Goal: Book appointment/travel/reservation

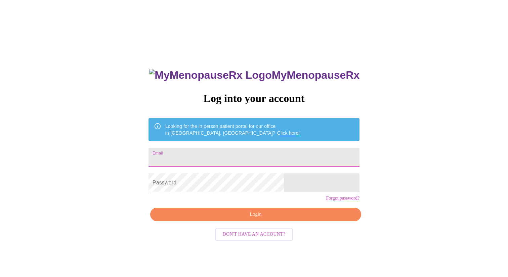
click at [198, 155] on input "Email" at bounding box center [254, 157] width 211 height 19
type input "tammy.prentiss68@gmail.com"
click at [243, 238] on span "Don't have an account?" at bounding box center [254, 234] width 63 height 8
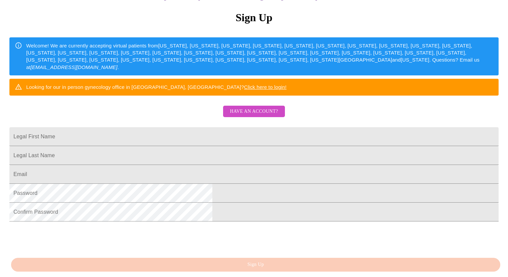
scroll to position [91, 0]
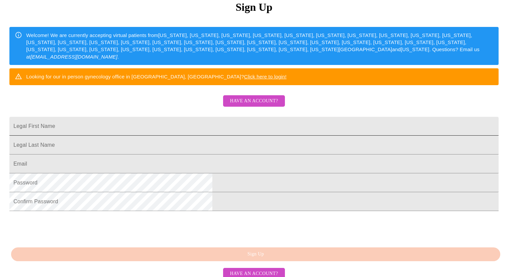
click at [178, 135] on input "Legal First Name" at bounding box center [253, 126] width 489 height 19
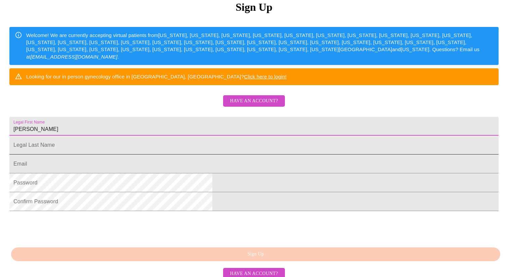
type input "Tamara"
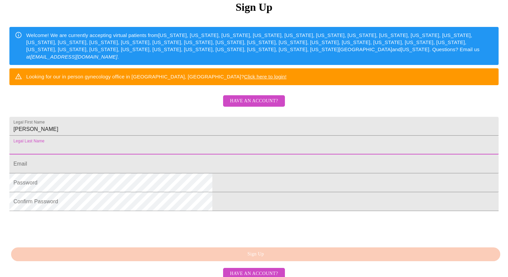
click at [160, 154] on input "Legal First Name" at bounding box center [253, 144] width 489 height 19
type input "Prentiss"
click at [160, 173] on input "Legal First Name" at bounding box center [253, 163] width 489 height 19
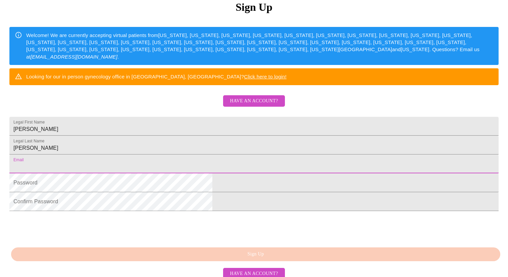
type input "tammy.prentiss68@gmail.com"
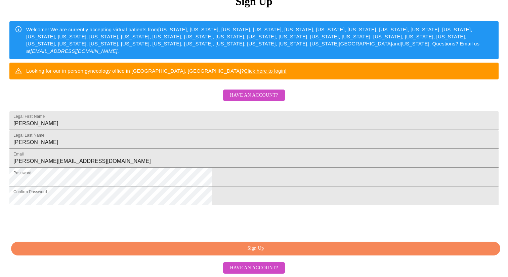
scroll to position [148, 0]
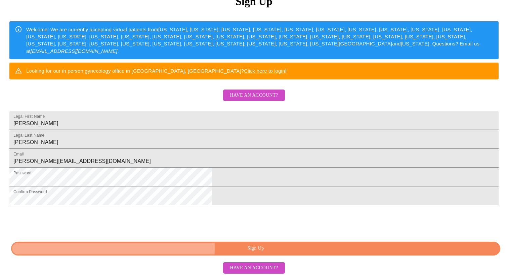
click at [255, 248] on span "Sign Up" at bounding box center [256, 248] width 474 height 8
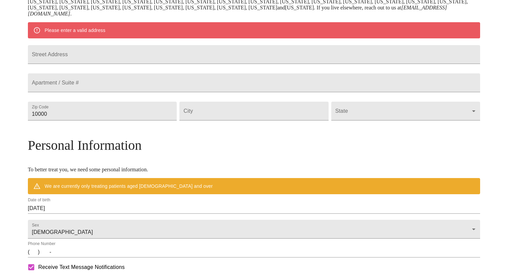
scroll to position [121, 0]
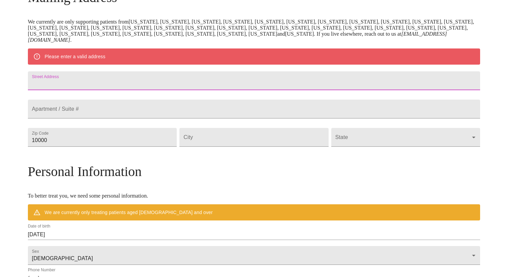
click at [124, 84] on input "Street Address" at bounding box center [254, 80] width 452 height 19
type input "0N508 Baker Dr"
drag, startPoint x: 104, startPoint y: 157, endPoint x: 81, endPoint y: 157, distance: 23.2
click at [81, 151] on div "Zip Code 10000" at bounding box center [103, 137] width 152 height 28
type input "60134"
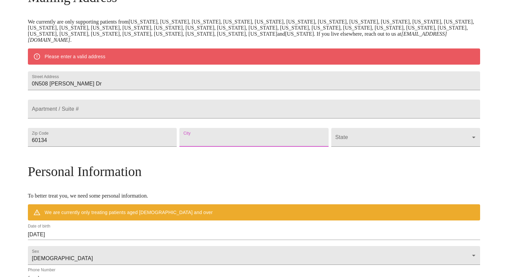
click at [235, 147] on input "Street Address" at bounding box center [253, 137] width 149 height 19
type input "Geneva"
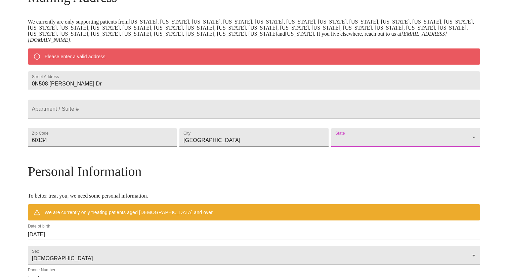
click at [373, 155] on body "MyMenopauseRx Welcome to MyMenopauseRx Since it's your first time here, you'll …" at bounding box center [254, 146] width 503 height 530
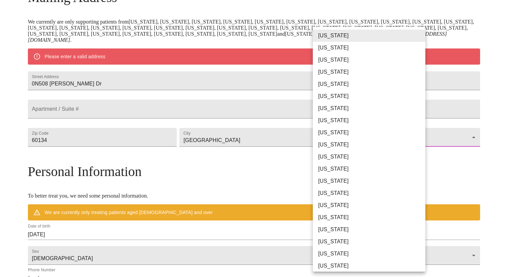
click at [333, 180] on li "Illinois" at bounding box center [369, 181] width 113 height 12
type input "Illinois"
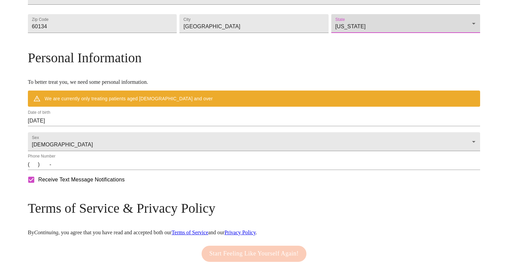
scroll to position [224, 0]
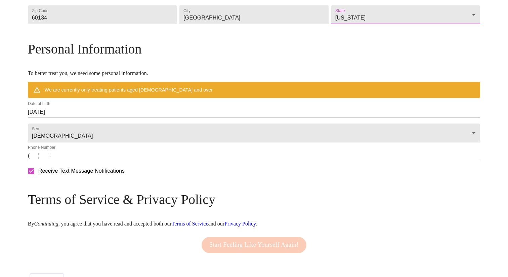
click at [95, 117] on input "09/30/2025" at bounding box center [254, 112] width 452 height 11
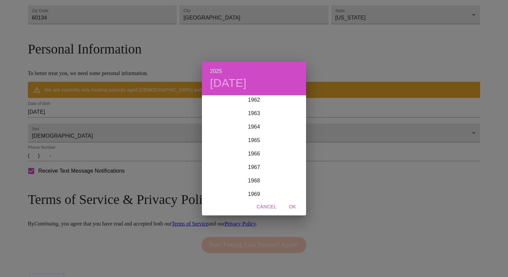
scroll to position [859, 0]
click at [253, 170] on div "1968" at bounding box center [254, 170] width 104 height 13
click at [219, 133] on div "Apr" at bounding box center [219, 133] width 35 height 25
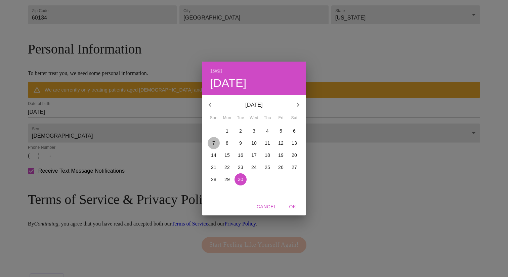
click at [214, 142] on p "7" at bounding box center [213, 142] width 3 height 7
click at [294, 206] on span "OK" at bounding box center [293, 206] width 16 height 8
type input "04/07/1968"
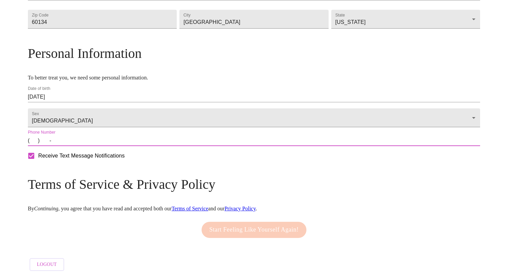
click at [88, 146] on input "(   )    -" at bounding box center [254, 140] width 452 height 11
type input "(630) 415-5491"
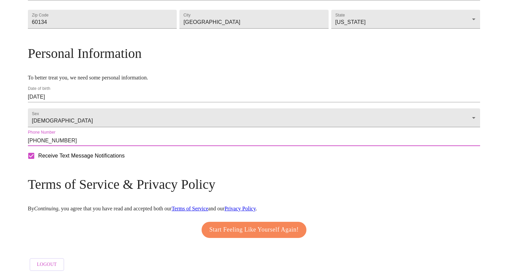
scroll to position [240, 0]
click at [238, 227] on span "Start Feeling Like Yourself Again!" at bounding box center [253, 229] width 89 height 11
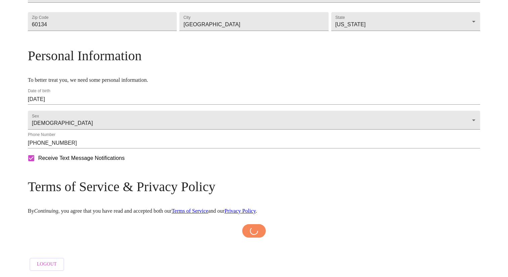
scroll to position [237, 0]
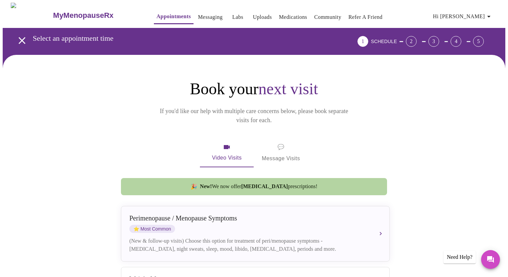
click at [281, 142] on span "💬" at bounding box center [281, 146] width 7 height 9
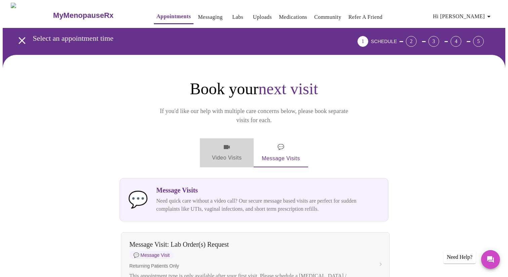
click at [227, 145] on icon "button" at bounding box center [227, 147] width 6 height 4
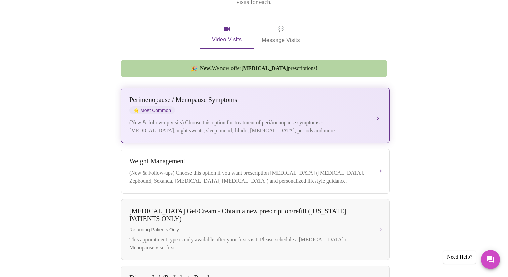
scroll to position [115, 0]
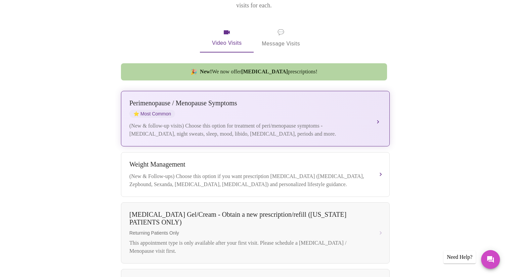
click at [261, 104] on div "Perimenopause / Menopause Symptoms ⭐ Most Common" at bounding box center [248, 108] width 239 height 18
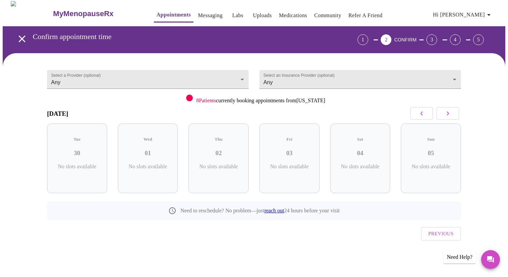
scroll to position [0, 0]
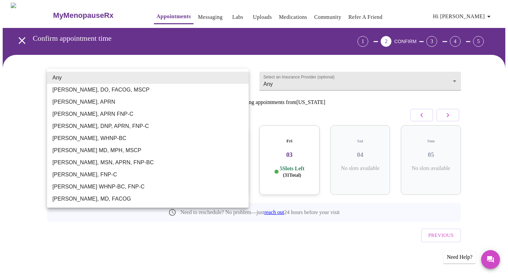
click at [243, 77] on body "MyMenopauseRx Appointments Messaging Labs Uploads Medications Community Refer a…" at bounding box center [254, 139] width 503 height 273
click at [104, 89] on li "Barbra S Hanna, DO, FACOG, MSCP" at bounding box center [148, 90] width 202 height 12
type input "Barbra S Hanna, DO, FACOG, MSCP"
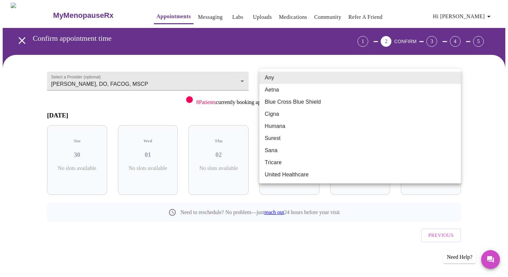
click at [284, 80] on body "MyMenopauseRx Appointments Messaging Labs Uploads Medications Community Refer a…" at bounding box center [254, 139] width 503 height 273
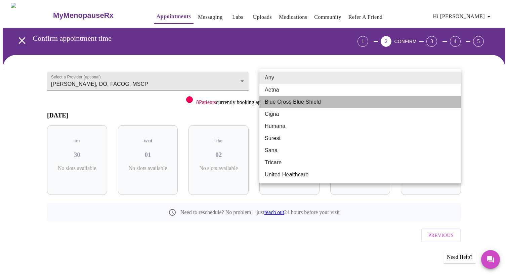
click at [284, 103] on li "Blue Cross Blue Shield" at bounding box center [360, 102] width 202 height 12
type input "Blue Cross Blue Shield"
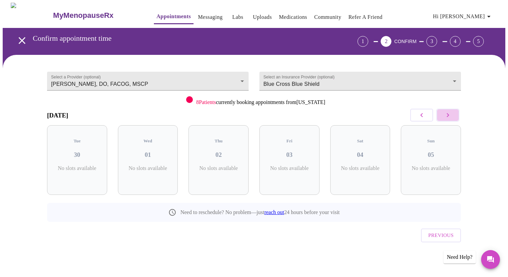
click at [449, 115] on icon "button" at bounding box center [448, 115] width 2 height 4
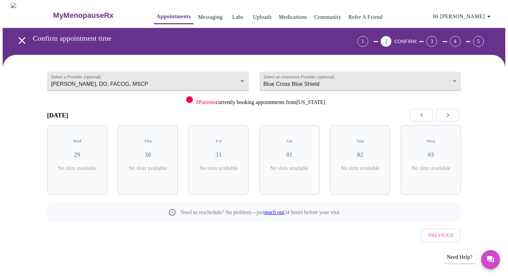
click at [449, 115] on icon "button" at bounding box center [448, 115] width 2 height 4
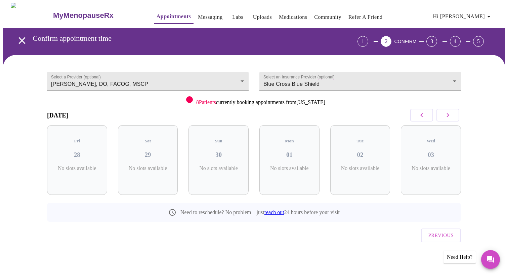
click at [449, 115] on icon "button" at bounding box center [448, 115] width 2 height 4
click at [423, 114] on icon "button" at bounding box center [422, 115] width 8 height 8
click at [450, 114] on icon "button" at bounding box center [448, 115] width 8 height 8
click at [198, 14] on link "Messaging" at bounding box center [210, 16] width 25 height 9
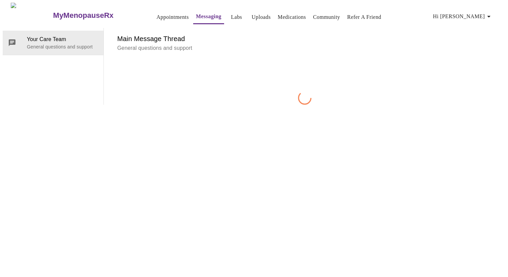
scroll to position [25, 0]
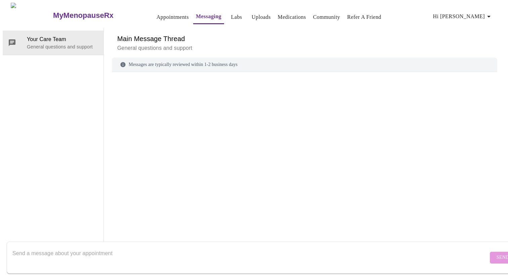
click at [138, 57] on div "Messages are typically reviewed within 1-2 business days" at bounding box center [304, 140] width 385 height 166
click at [46, 39] on div "Your Care Team General questions and support" at bounding box center [53, 139] width 101 height 222
click at [29, 248] on textarea "Send a message about your appointment" at bounding box center [250, 257] width 476 height 22
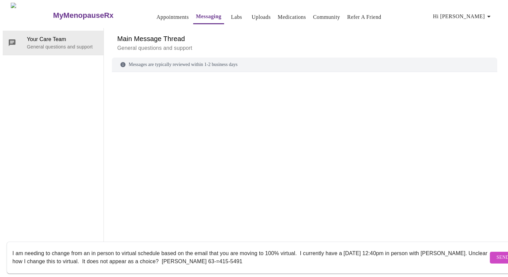
click at [230, 255] on textarea "I am needing to change from an in person to virtual schedule based on the email…" at bounding box center [250, 257] width 476 height 22
type textarea "I am needing to change from an in person to virtual schedule based on the email…"
click at [497, 253] on span "Send" at bounding box center [503, 257] width 13 height 8
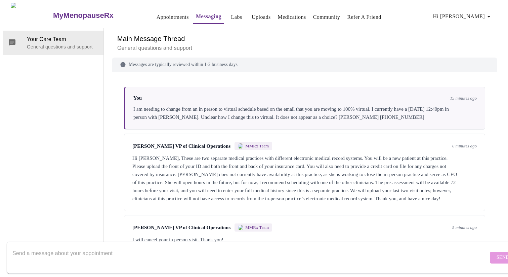
scroll to position [0, 0]
click at [252, 14] on link "Uploads" at bounding box center [261, 16] width 19 height 9
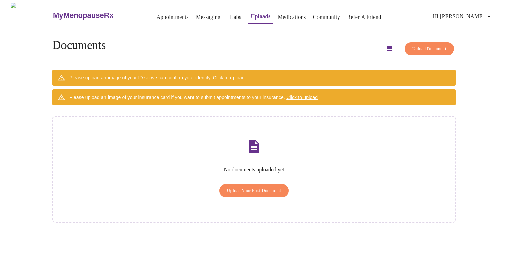
click at [233, 75] on span "Click to upload" at bounding box center [229, 77] width 32 height 5
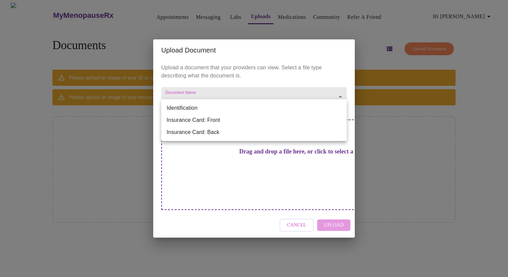
click at [341, 108] on body "MyMenopauseRx Appointments Messaging Labs Uploads Medications Community Refer a…" at bounding box center [254, 141] width 503 height 277
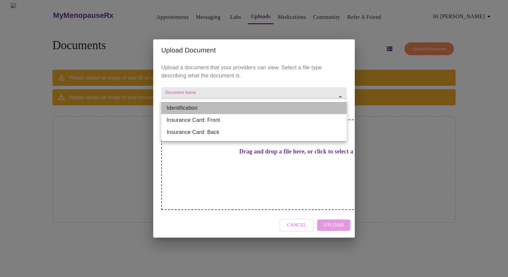
click at [189, 107] on li "Identification" at bounding box center [253, 108] width 185 height 12
type input "Identification"
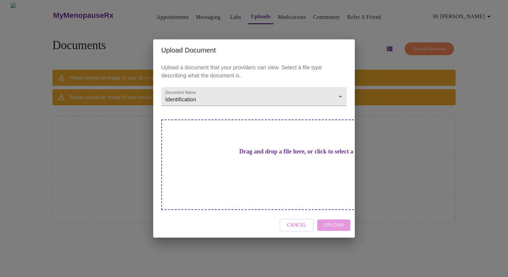
click at [314, 166] on div "Drag and drop a file here, or click to select a file" at bounding box center [301, 164] width 280 height 90
click at [258, 155] on h3 "Drag and drop a file here, or click to select a file" at bounding box center [300, 151] width 185 height 7
click at [250, 155] on h3 "Drag and drop a file here, or click to select a file" at bounding box center [300, 151] width 185 height 7
click at [244, 155] on h3 "Drag and drop a file here, or click to select a file" at bounding box center [300, 151] width 185 height 7
click at [300, 221] on span "Cancel" at bounding box center [296, 225] width 19 height 8
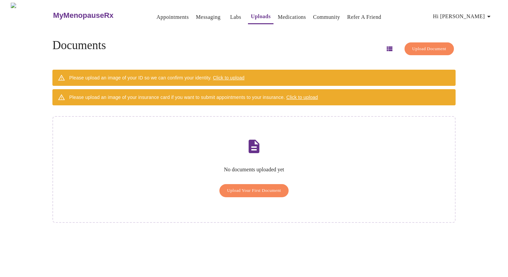
click at [233, 75] on span "Click to upload" at bounding box center [229, 77] width 32 height 5
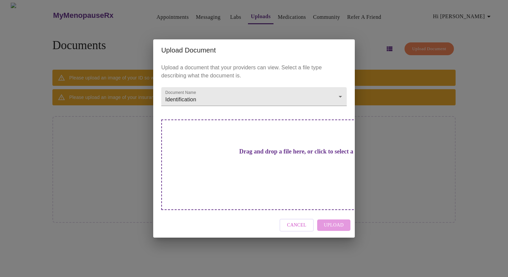
click at [261, 155] on h3 "Drag and drop a file here, or click to select a file" at bounding box center [300, 151] width 185 height 7
click at [302, 221] on span "Cancel" at bounding box center [296, 225] width 19 height 8
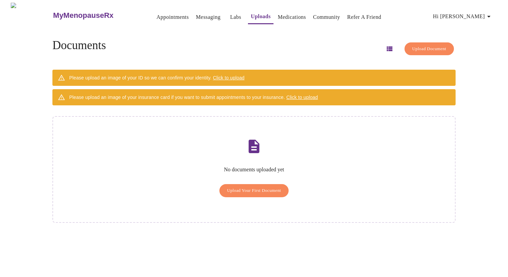
click at [232, 75] on span "Click to upload" at bounding box center [229, 77] width 32 height 5
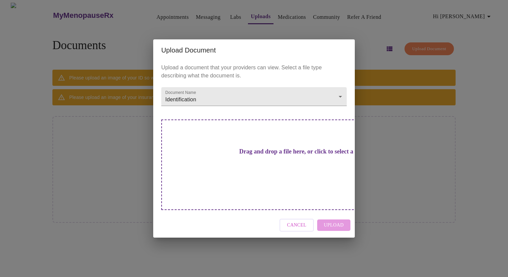
click at [260, 155] on h3 "Drag and drop a file here, or click to select a file" at bounding box center [300, 151] width 185 height 7
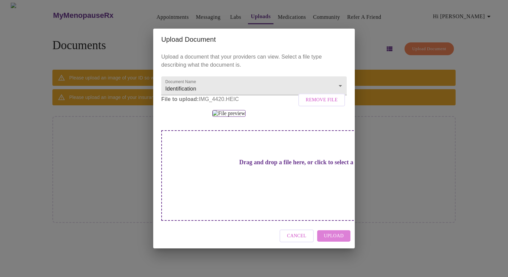
click at [329, 232] on span "Upload" at bounding box center [334, 236] width 20 height 8
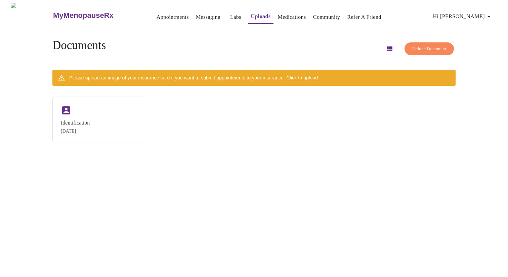
click at [309, 76] on span "Click to upload" at bounding box center [302, 77] width 32 height 5
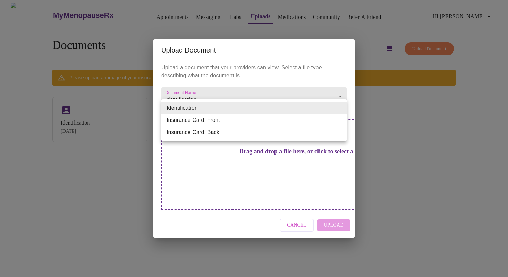
click at [339, 108] on body "MyMenopauseRx Appointments Messaging Labs Uploads Medications Community Refer a…" at bounding box center [254, 141] width 503 height 277
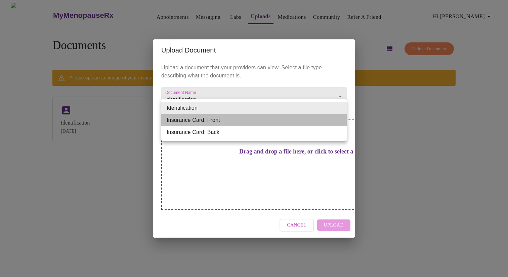
click at [261, 121] on li "Insurance Card: Front" at bounding box center [253, 120] width 185 height 12
type input "Insurance Card: Front"
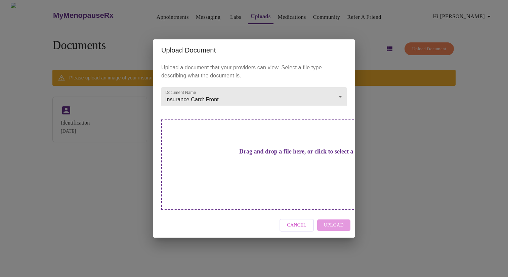
click at [262, 155] on h3 "Drag and drop a file here, or click to select a file" at bounding box center [300, 151] width 185 height 7
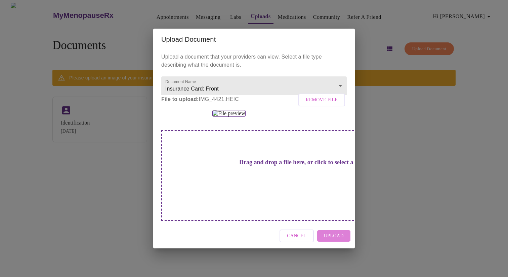
click at [331, 232] on span "Upload" at bounding box center [334, 236] width 20 height 8
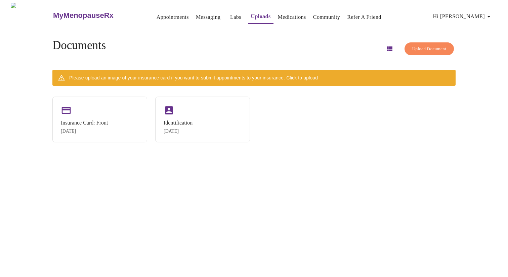
click at [310, 75] on span "Click to upload" at bounding box center [302, 77] width 32 height 5
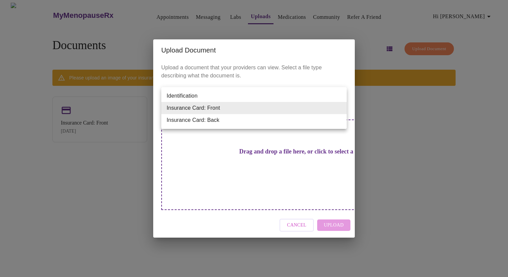
click at [342, 108] on body "MyMenopauseRx Appointments Messaging Labs Uploads Medications Community Refer a…" at bounding box center [254, 141] width 503 height 277
click at [312, 122] on li "Insurance Card: Back" at bounding box center [253, 120] width 185 height 12
type input "Insurance Card: Back"
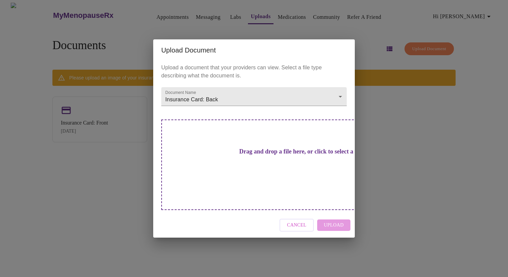
click at [332, 212] on div "Cancel Upload" at bounding box center [254, 224] width 202 height 25
click at [261, 155] on h3 "Drag and drop a file here, or click to select a file" at bounding box center [300, 151] width 185 height 7
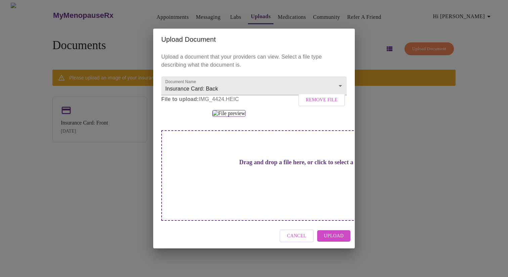
click at [331, 232] on span "Upload" at bounding box center [334, 236] width 20 height 8
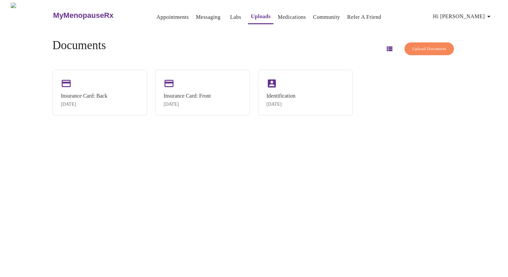
click at [157, 15] on link "Appointments" at bounding box center [173, 16] width 32 height 9
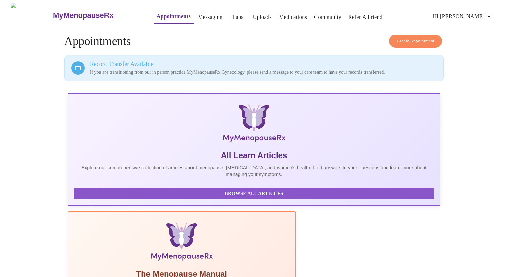
scroll to position [10, 0]
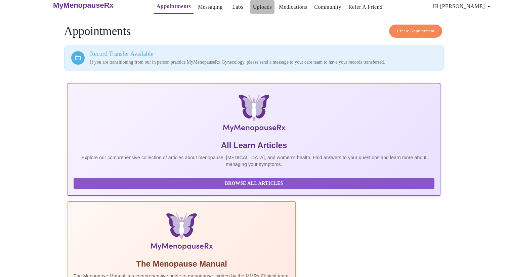
click at [253, 3] on link "Uploads" at bounding box center [262, 6] width 19 height 9
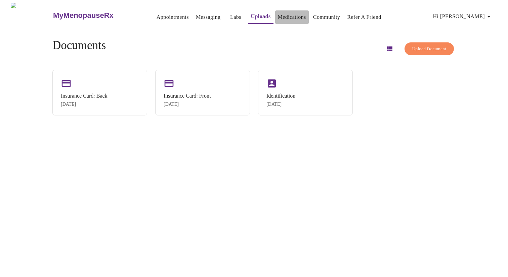
click at [278, 14] on link "Medications" at bounding box center [292, 16] width 28 height 9
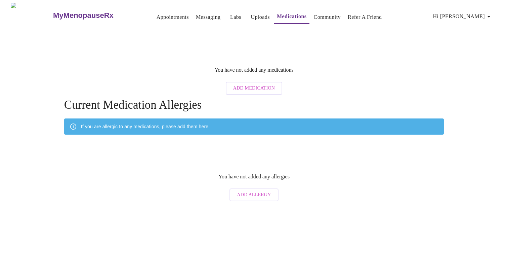
click at [317, 14] on link "Community" at bounding box center [327, 16] width 27 height 9
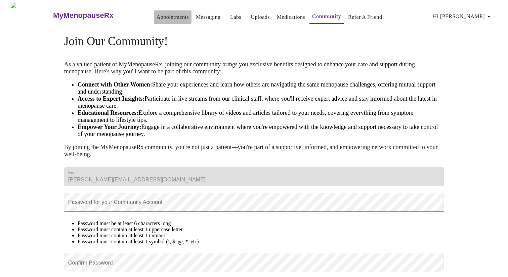
click at [161, 13] on link "Appointments" at bounding box center [173, 16] width 32 height 9
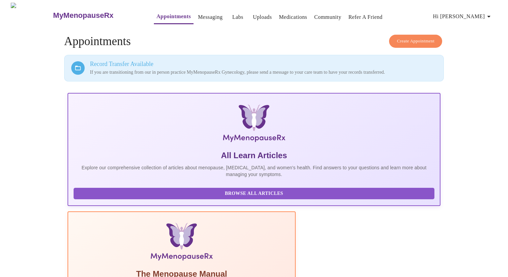
scroll to position [10, 0]
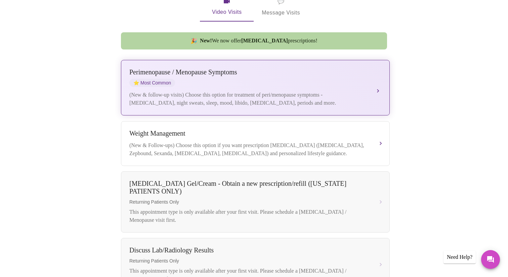
scroll to position [158, 0]
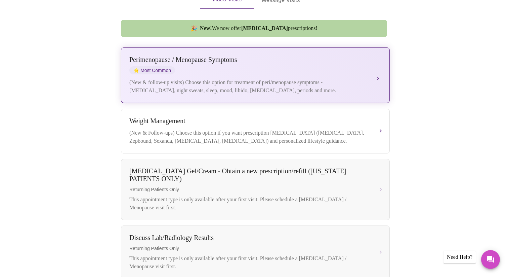
click at [330, 66] on div "Perimenopause / Menopause Symptoms ⭐ Most Common (New & follow-up visits) Choos…" at bounding box center [255, 75] width 252 height 39
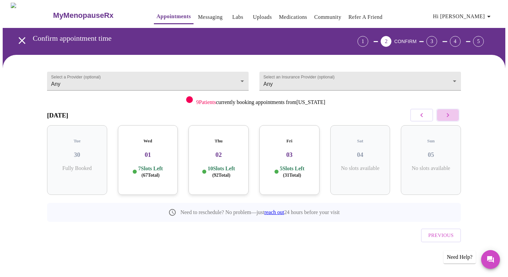
click at [448, 115] on icon "button" at bounding box center [448, 115] width 2 height 4
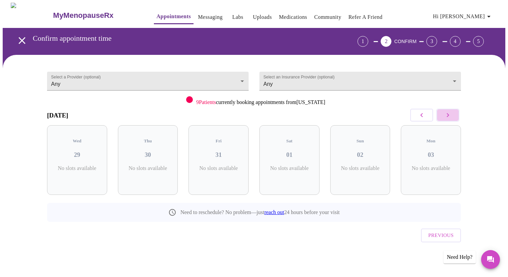
click at [448, 115] on icon "button" at bounding box center [448, 115] width 2 height 4
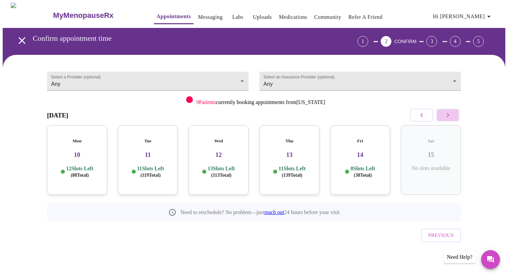
click at [448, 115] on icon "button" at bounding box center [448, 115] width 2 height 4
click at [227, 154] on div "Tue 18 10 Slots Left ( 107 Total)" at bounding box center [219, 160] width 60 height 70
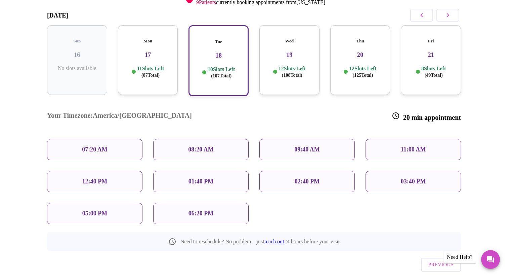
scroll to position [110, 0]
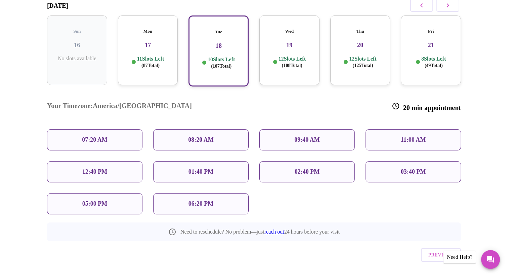
click at [409, 168] on p "03:40 PM" at bounding box center [413, 171] width 25 height 7
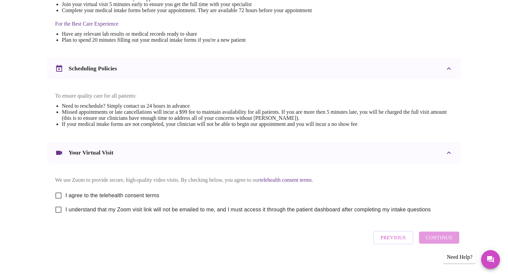
scroll to position [210, 0]
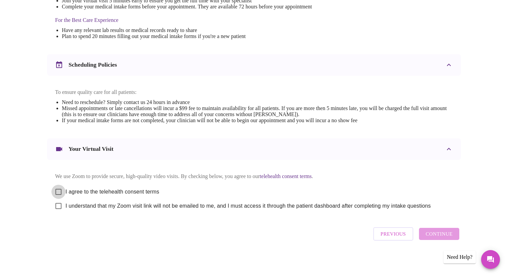
click at [60, 189] on input "I agree to the telehealth consent terms" at bounding box center [58, 191] width 14 height 14
checkbox input "true"
click at [59, 207] on input "I understand that my Zoom visit link will not be emailed to me, and I must acce…" at bounding box center [58, 206] width 14 height 14
checkbox input "true"
click at [433, 237] on span "Continue" at bounding box center [439, 233] width 27 height 9
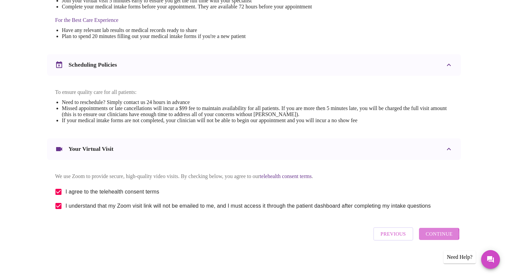
scroll to position [9, 0]
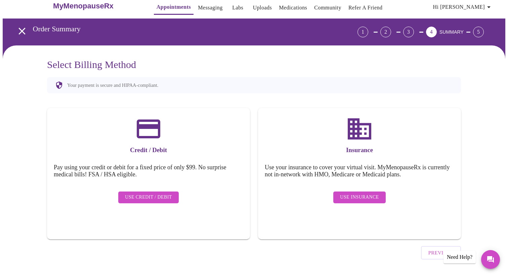
click at [360, 193] on span "Use Insurance" at bounding box center [359, 197] width 39 height 8
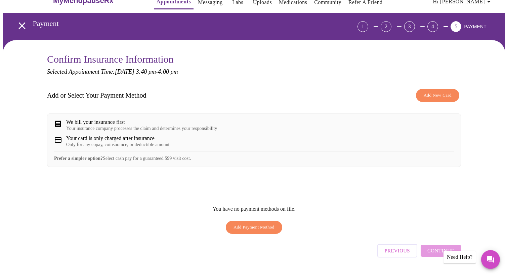
scroll to position [18, 0]
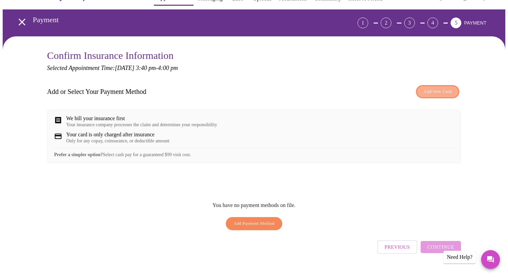
click at [436, 90] on span "Add New Card" at bounding box center [438, 92] width 28 height 8
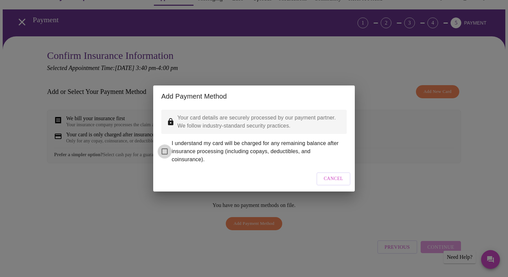
click at [166, 147] on input "I understand my card will be charged for any remaining balance after insurance …" at bounding box center [165, 151] width 14 height 14
checkbox input "true"
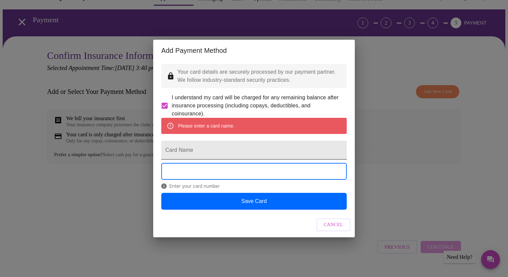
click at [178, 151] on input "Card Name" at bounding box center [253, 149] width 185 height 19
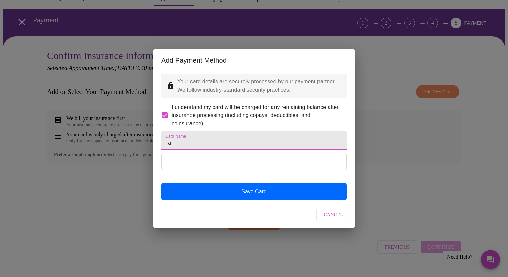
type input "T"
click at [198, 143] on input "Freedom Vis" at bounding box center [253, 140] width 185 height 19
type input "Freedom Visa"
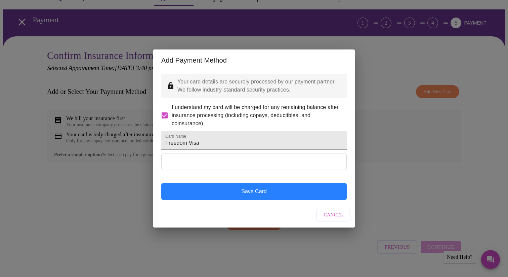
click at [255, 200] on button "Save Card" at bounding box center [253, 191] width 185 height 17
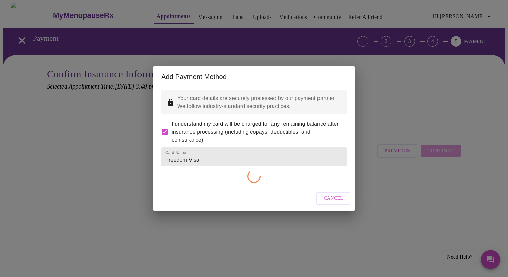
checkbox input "false"
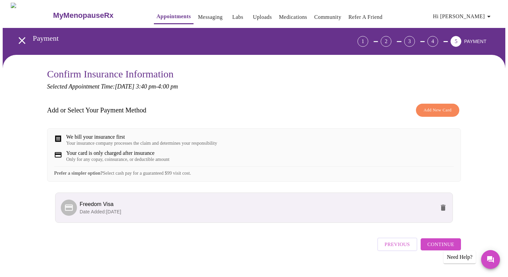
scroll to position [15, 0]
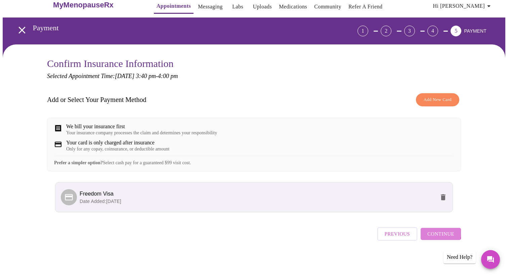
click at [432, 235] on span "Continue" at bounding box center [440, 233] width 27 height 9
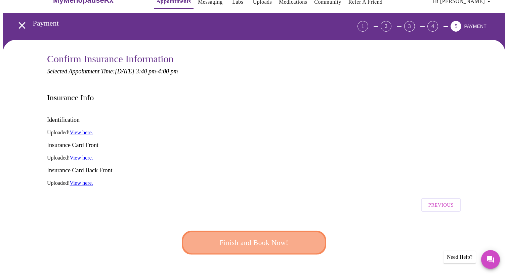
click at [256, 236] on span "Finish and Book Now!" at bounding box center [254, 242] width 124 height 12
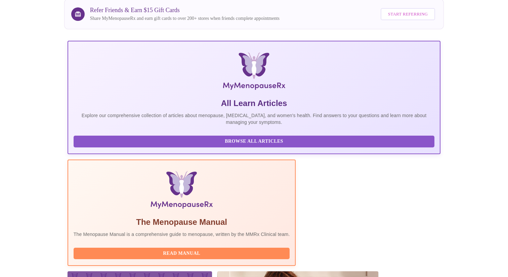
scroll to position [103, 0]
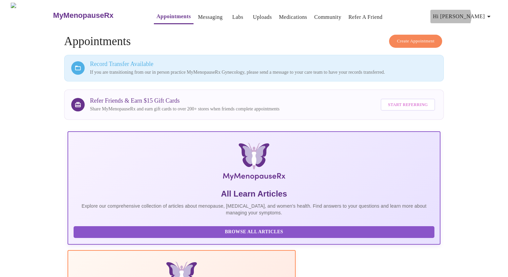
click at [479, 14] on span "Hi [PERSON_NAME]" at bounding box center [463, 16] width 60 height 9
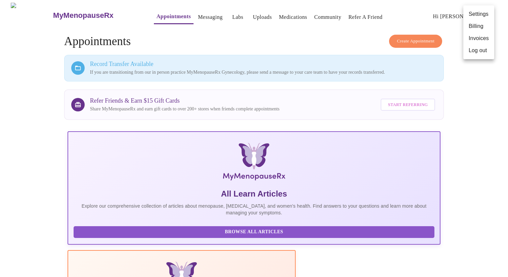
click at [258, 35] on div at bounding box center [254, 138] width 508 height 277
click at [253, 13] on link "Uploads" at bounding box center [262, 16] width 19 height 9
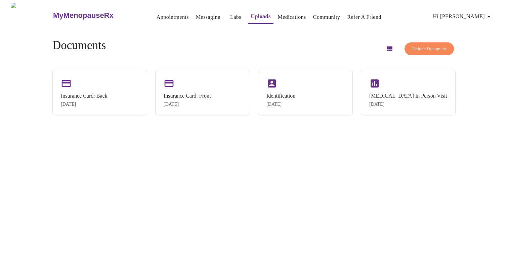
click at [159, 15] on link "Appointments" at bounding box center [173, 16] width 32 height 9
